Goal: Transaction & Acquisition: Obtain resource

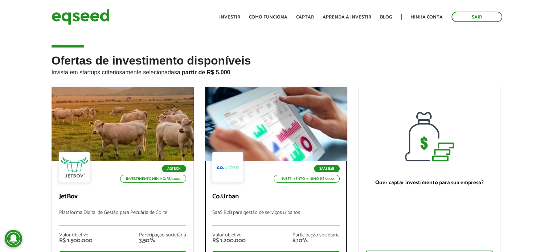
click at [274, 207] on div "SaaS B2B Investimento mínimo: R$ 5.000 Co.Urban SaaS B2B para gestão de serviço…" at bounding box center [276, 216] width 142 height 110
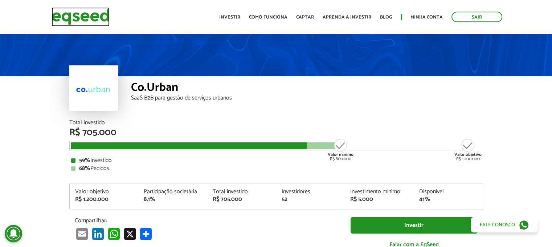
click at [81, 15] on img at bounding box center [80, 16] width 58 height 19
